Goal: Information Seeking & Learning: Check status

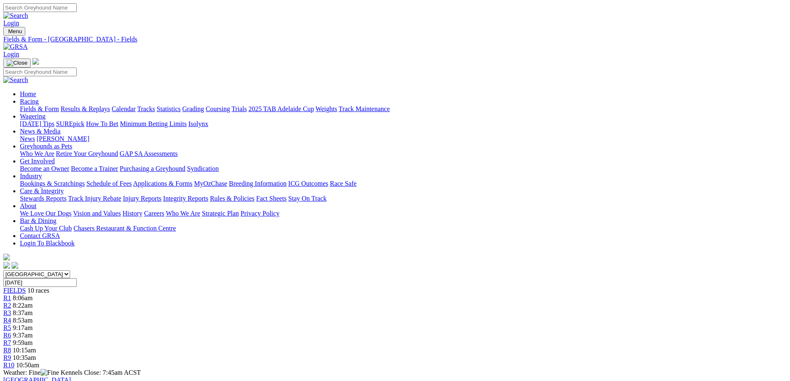
click at [110, 105] on link "Results & Replays" at bounding box center [85, 108] width 49 height 7
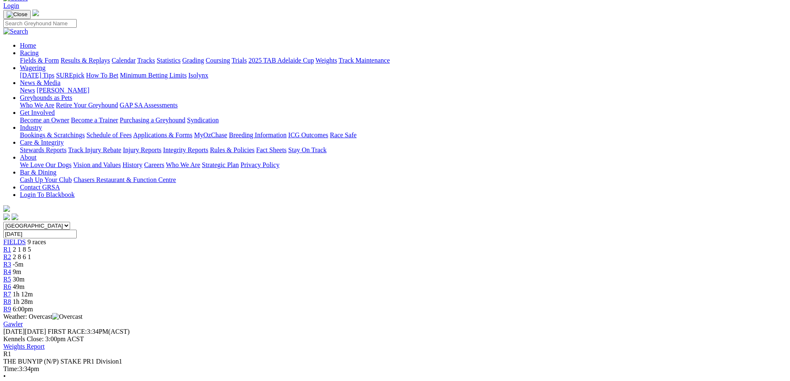
scroll to position [41, 0]
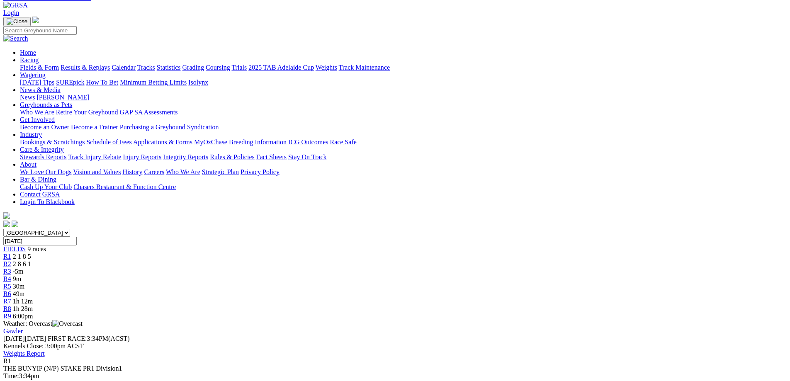
click at [31, 260] on span "2 8 6 1" at bounding box center [22, 263] width 18 height 7
